Goal: Information Seeking & Learning: Learn about a topic

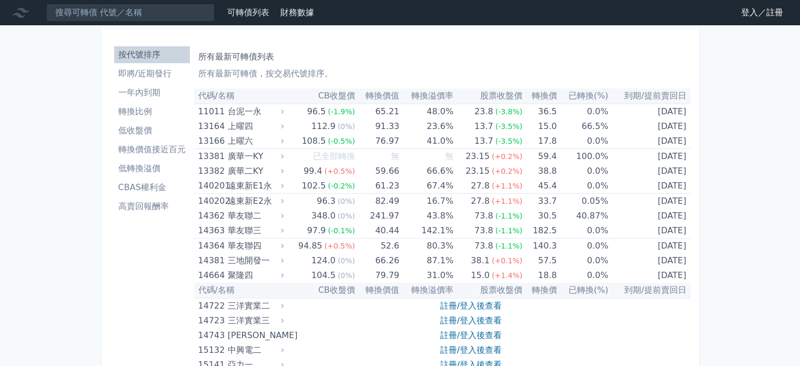
click at [751, 13] on link "登入／註冊" at bounding box center [762, 12] width 59 height 17
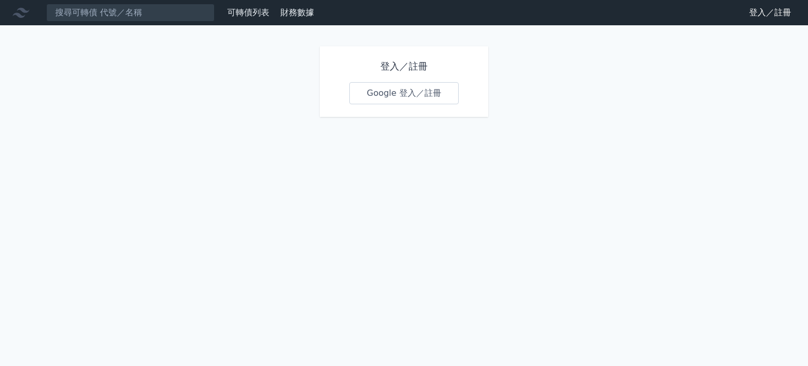
click at [389, 92] on link "Google 登入／註冊" at bounding box center [403, 93] width 109 height 22
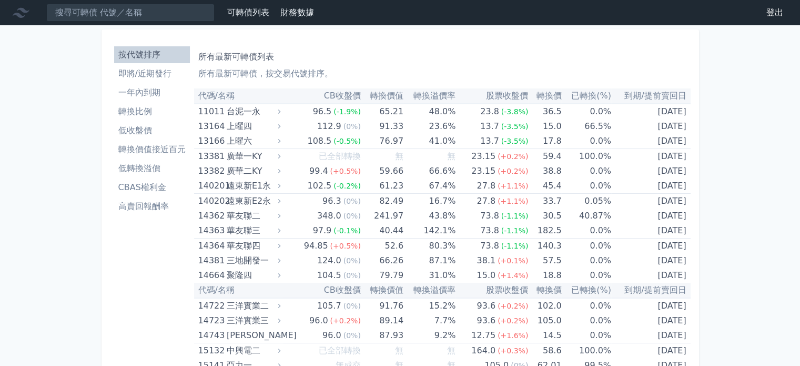
click at [158, 78] on li "即將/近期發行" at bounding box center [152, 73] width 76 height 13
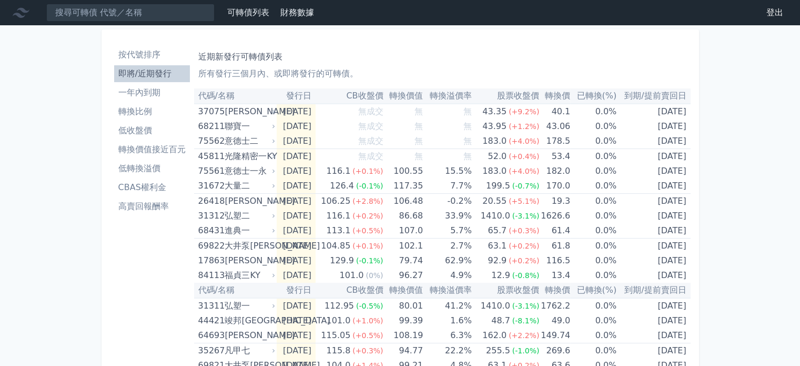
click at [159, 51] on li "按代號排序" at bounding box center [152, 54] width 76 height 13
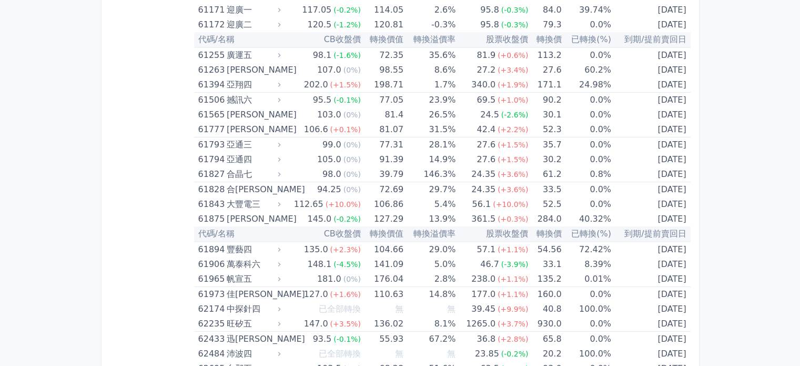
scroll to position [4125, 0]
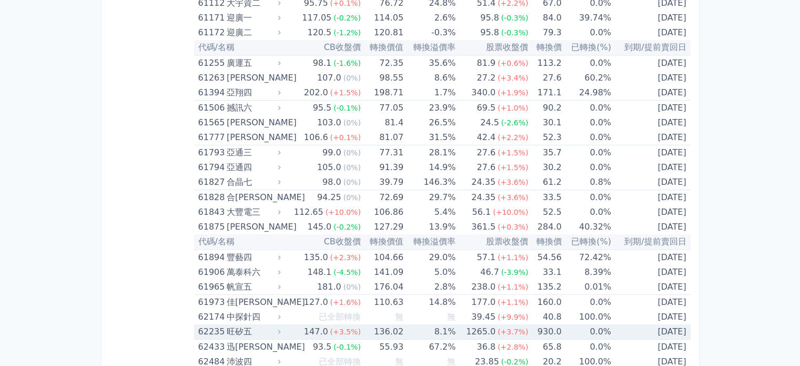
click at [314, 324] on div "147.0" at bounding box center [316, 331] width 28 height 15
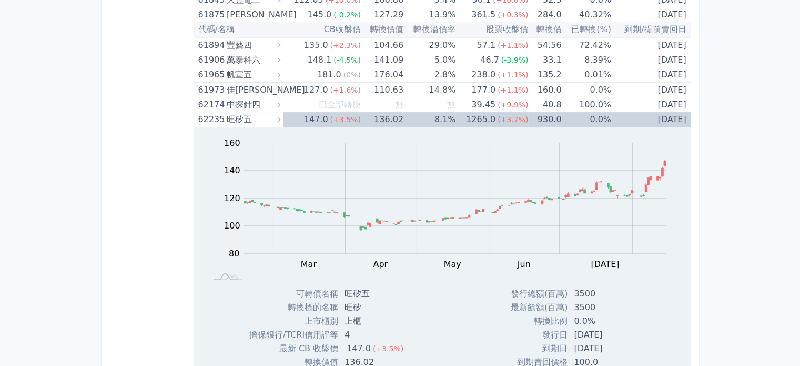
scroll to position [4320, 0]
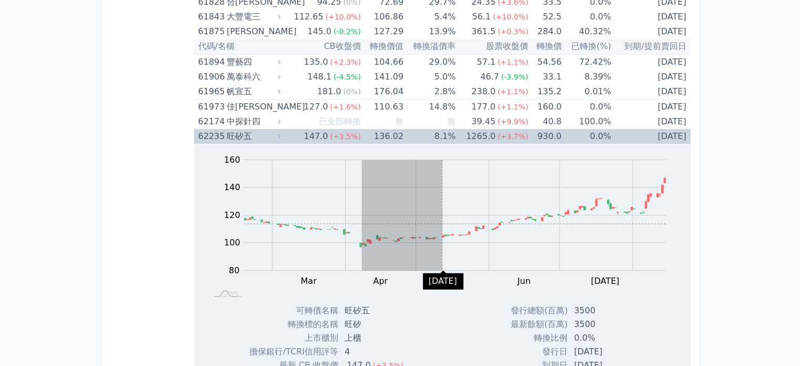
click at [442, 211] on rect "Chart" at bounding box center [455, 215] width 422 height 110
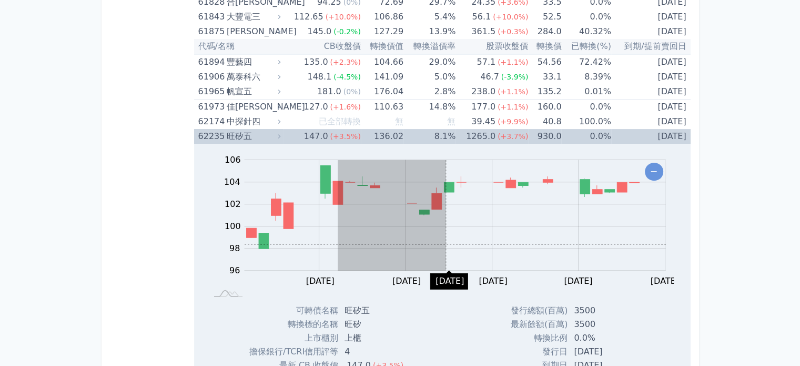
click at [446, 231] on rect "Chart" at bounding box center [455, 215] width 421 height 110
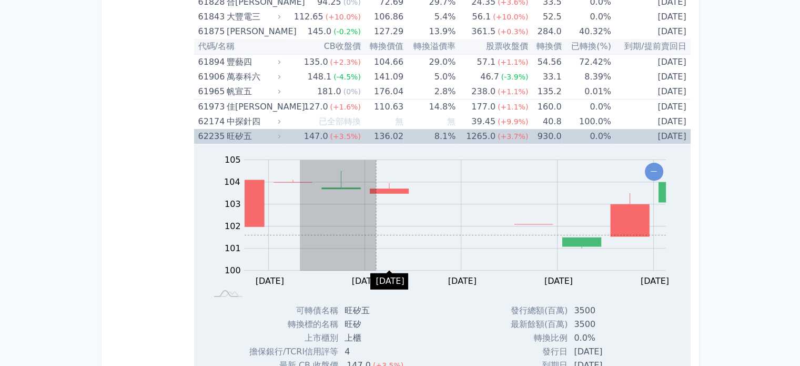
click at [424, 227] on rect "Chart" at bounding box center [455, 215] width 421 height 110
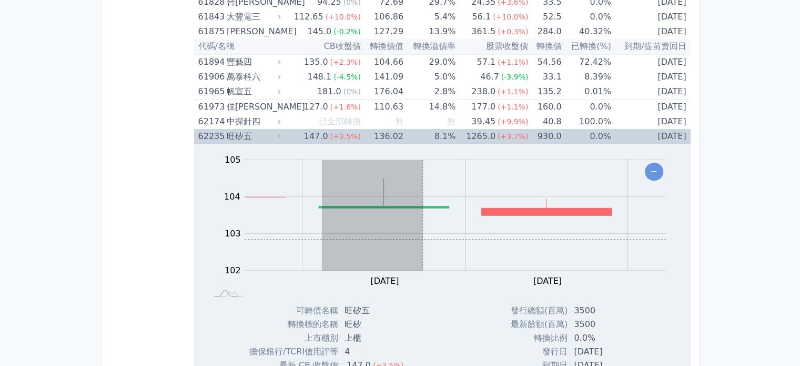
click at [429, 227] on rect "Chart" at bounding box center [455, 215] width 421 height 110
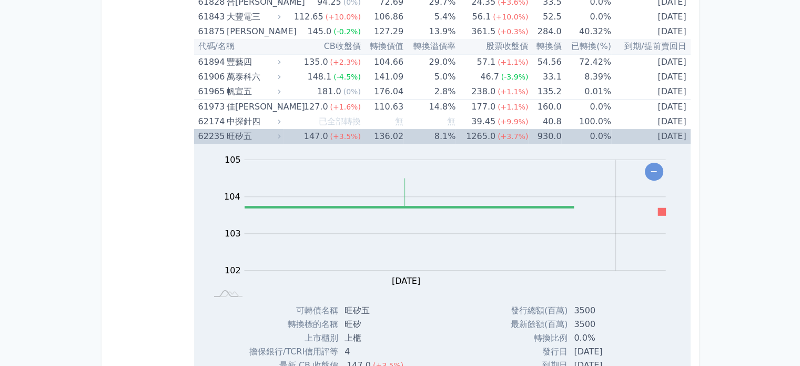
click at [256, 129] on div "旺矽五" at bounding box center [253, 136] width 52 height 15
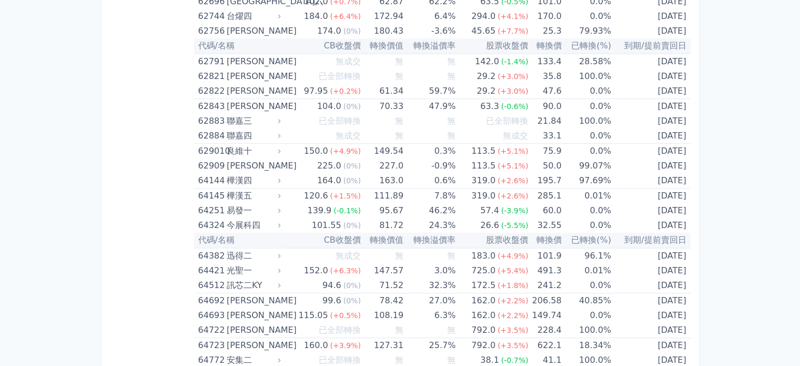
scroll to position [4539, 0]
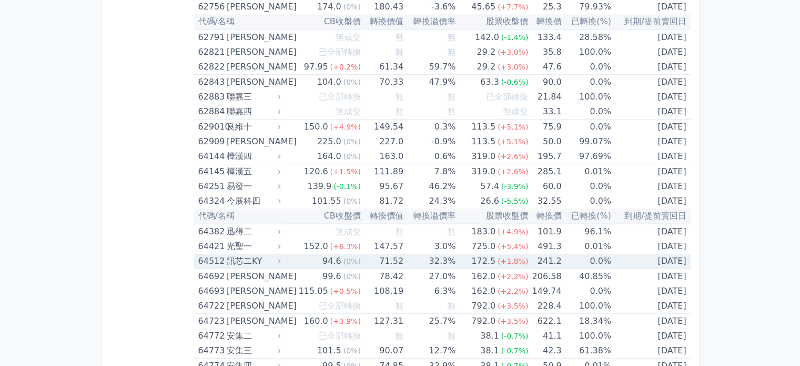
click at [390, 254] on td "71.52" at bounding box center [382, 261] width 43 height 15
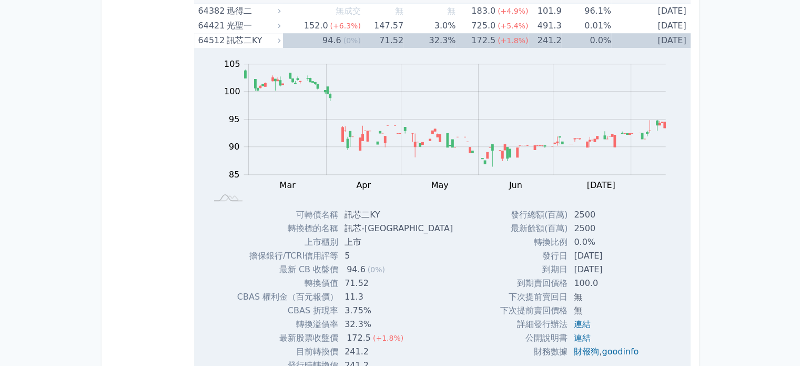
scroll to position [4734, 0]
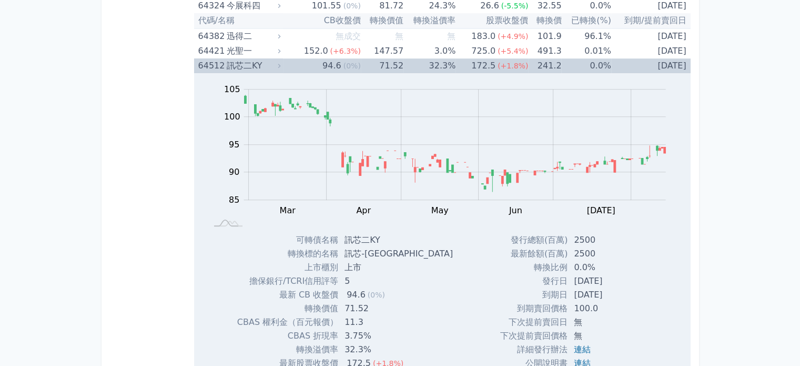
click at [230, 58] on div "訊芯二KY" at bounding box center [253, 65] width 52 height 15
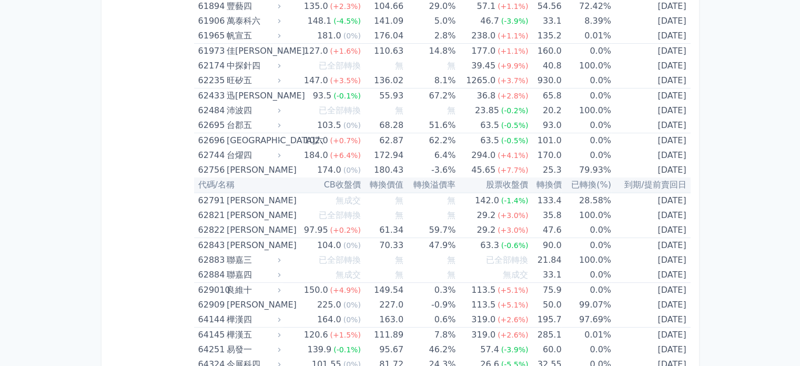
scroll to position [0, 0]
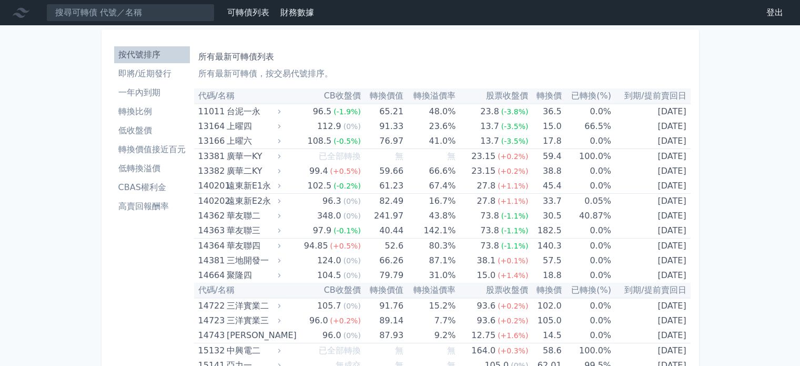
click at [145, 73] on li "即將/近期發行" at bounding box center [152, 73] width 76 height 13
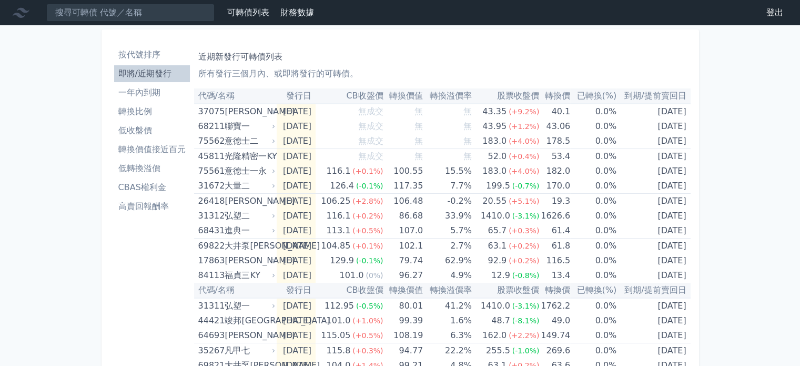
click at [155, 55] on li "按代號排序" at bounding box center [152, 54] width 76 height 13
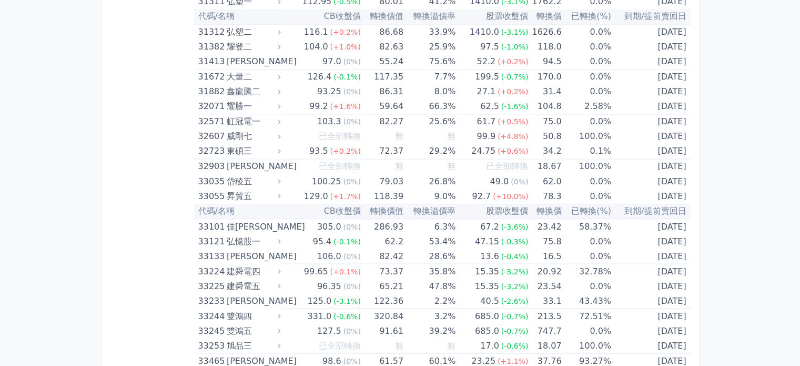
scroll to position [1867, 0]
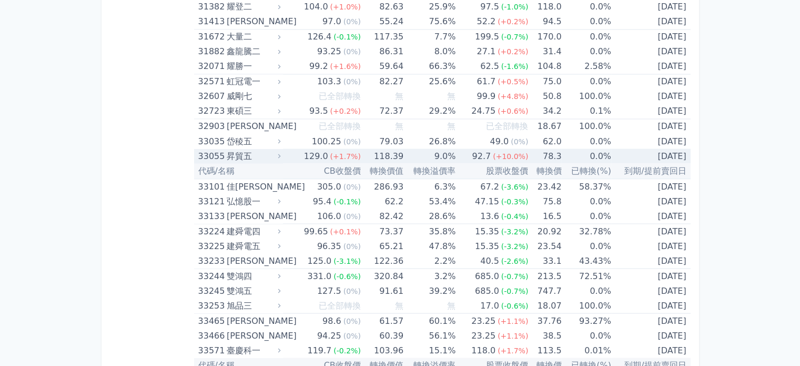
click at [547, 153] on td "78.3" at bounding box center [544, 155] width 33 height 15
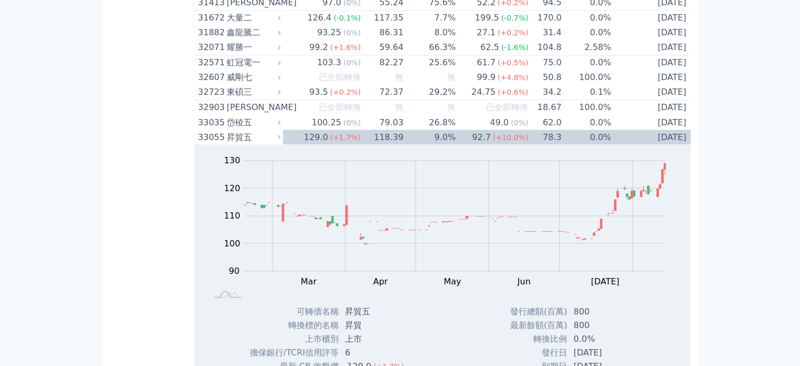
scroll to position [1827, 0]
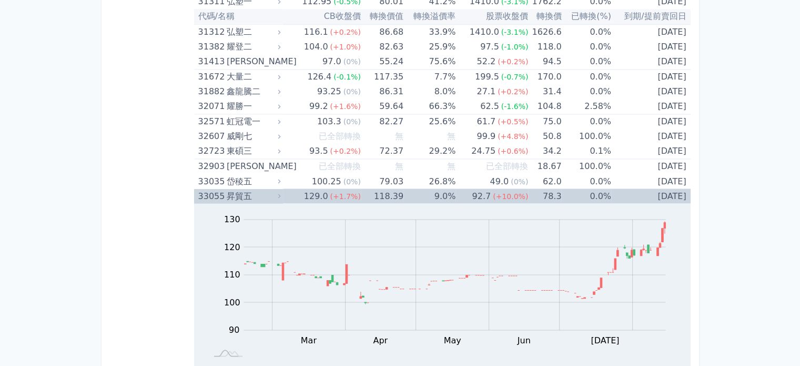
click at [295, 193] on td "129.0 (+1.7%)" at bounding box center [322, 195] width 78 height 15
